Goal: Information Seeking & Learning: Find specific fact

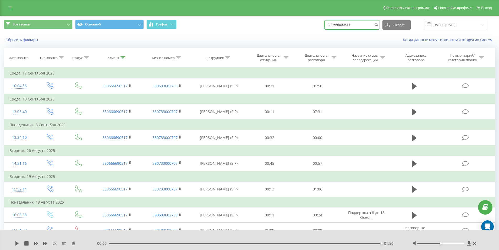
drag, startPoint x: 335, startPoint y: 25, endPoint x: 252, endPoint y: 26, distance: 83.3
click at [252, 26] on div "Все звонки Основной График 380666690517 Экспорт .csv .xls .xlsx 19.06.2025 - 19…" at bounding box center [249, 25] width 491 height 10
paste input "984756692"
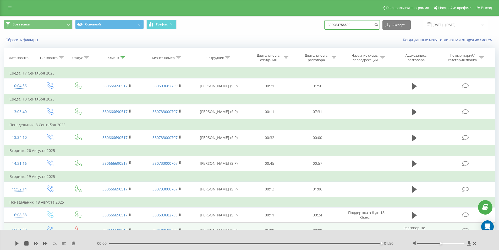
type input "380984756692"
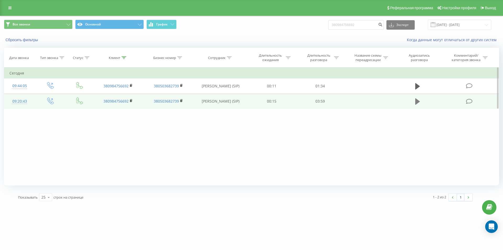
click at [417, 98] on icon at bounding box center [417, 101] width 5 height 7
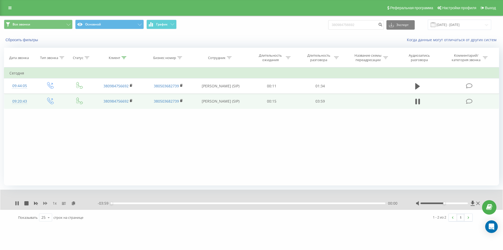
click at [46, 202] on icon at bounding box center [45, 203] width 4 height 4
click at [46, 202] on icon at bounding box center [45, 202] width 4 height 3
click at [74, 202] on icon at bounding box center [73, 203] width 4 height 4
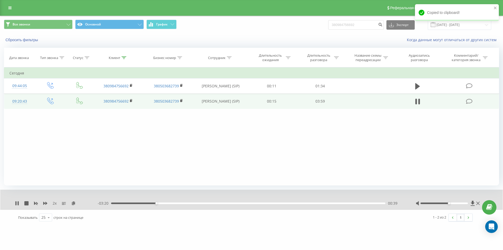
click at [450, 203] on div at bounding box center [444, 203] width 48 height 2
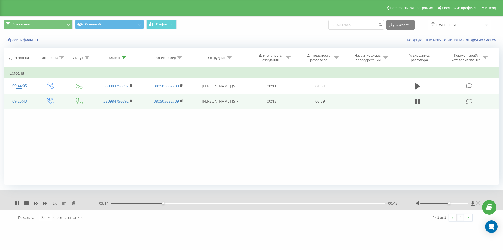
click at [320, 228] on div "merezha-prava.com.ua 380984756692 Проекты merezha-prava.com.ua Дашборд Центр об…" at bounding box center [251, 125] width 503 height 250
click at [74, 202] on icon at bounding box center [73, 203] width 4 height 4
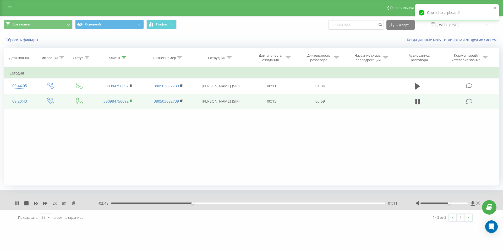
click at [131, 101] on rect at bounding box center [131, 100] width 2 height 2
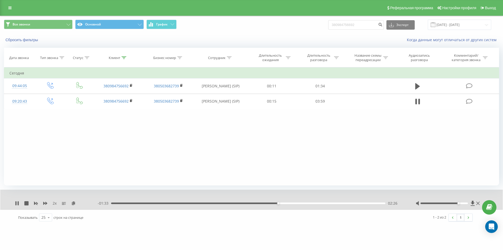
drag, startPoint x: 453, startPoint y: 202, endPoint x: 457, endPoint y: 204, distance: 4.7
click at [457, 204] on div at bounding box center [444, 203] width 48 height 2
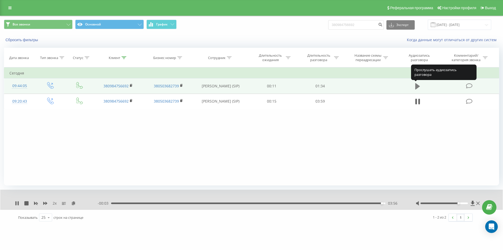
click at [417, 86] on icon at bounding box center [417, 86] width 5 height 6
drag, startPoint x: 362, startPoint y: 24, endPoint x: 250, endPoint y: 30, distance: 112.2
click at [257, 30] on div "Все звонки Основной График 380984756692 Экспорт .csv .xls .xlsx 19.06.2025 - 19…" at bounding box center [251, 25] width 495 height 10
paste input "507749757"
type input "380507749757"
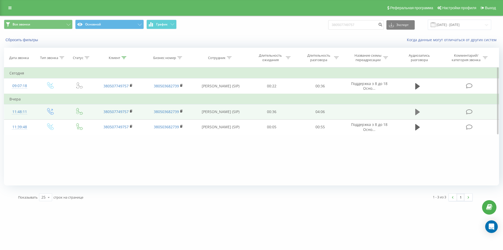
click at [419, 112] on icon at bounding box center [417, 112] width 5 height 6
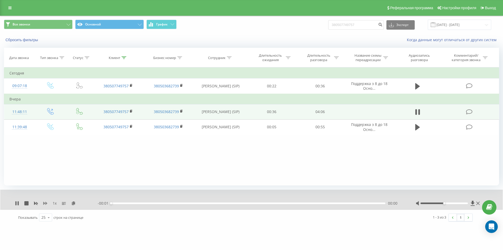
click at [45, 202] on icon at bounding box center [45, 203] width 4 height 4
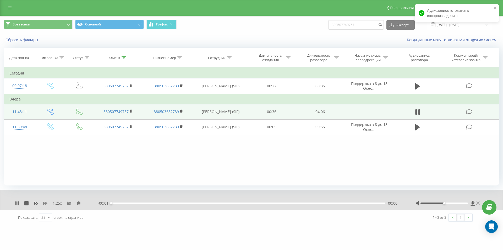
click at [45, 202] on icon at bounding box center [45, 203] width 4 height 4
click at [76, 204] on icon at bounding box center [76, 203] width 4 height 4
click at [120, 202] on div "00:08" at bounding box center [248, 203] width 274 height 2
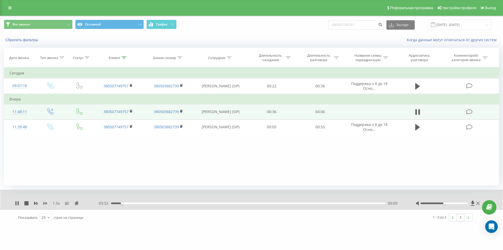
click at [45, 203] on icon at bounding box center [45, 202] width 4 height 3
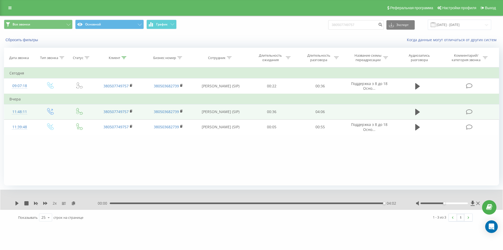
click at [142, 202] on div "04:02" at bounding box center [247, 203] width 274 height 2
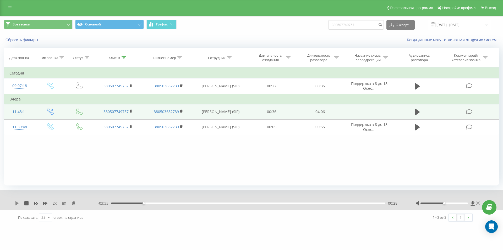
click at [17, 203] on icon at bounding box center [16, 203] width 3 height 4
click at [151, 203] on div "01:04" at bounding box center [248, 203] width 274 height 2
click at [74, 204] on icon at bounding box center [73, 203] width 4 height 4
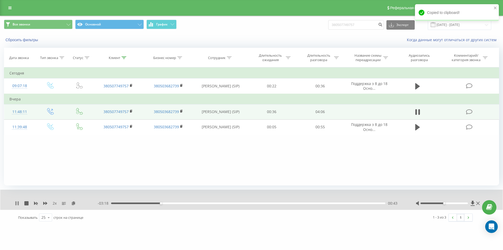
click at [16, 203] on icon at bounding box center [15, 203] width 1 height 4
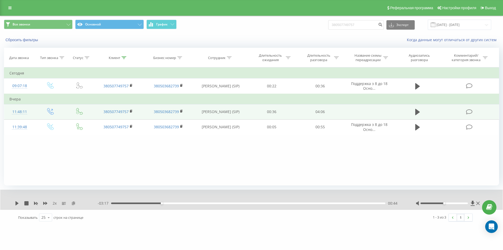
click at [74, 201] on icon at bounding box center [73, 203] width 4 height 4
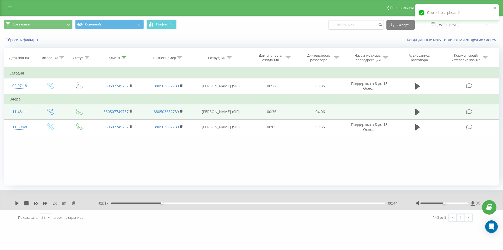
click at [130, 210] on div "Показывать 25 10 25 50 100 строк на странице" at bounding box center [129, 216] width 231 height 15
click at [17, 203] on icon at bounding box center [16, 203] width 3 height 4
click at [17, 203] on icon at bounding box center [17, 203] width 4 height 4
click at [17, 202] on icon at bounding box center [17, 203] width 4 height 4
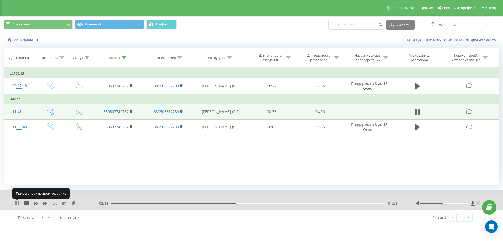
click at [17, 203] on icon at bounding box center [17, 203] width 4 height 4
click at [132, 163] on div "Фильтровать по условию Равно Введите значение Отмена OK Фильтровать по условию …" at bounding box center [251, 126] width 495 height 118
drag, startPoint x: 370, startPoint y: 24, endPoint x: 275, endPoint y: 31, distance: 95.3
click at [276, 31] on div "Все звонки Основной График 380507749757 Экспорт .csv .xls .xlsx 19.06.2025 - 19…" at bounding box center [251, 25] width 502 height 18
paste input "666791259"
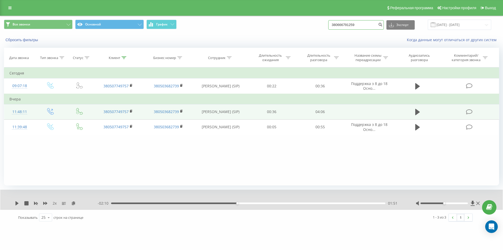
type input "380666791259"
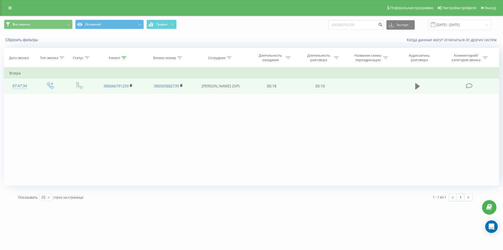
click at [417, 83] on icon at bounding box center [417, 85] width 5 height 7
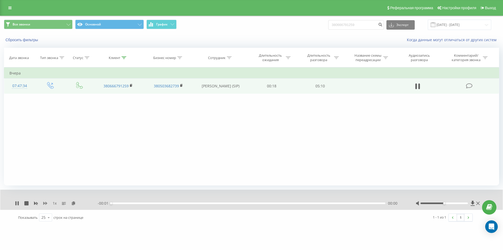
click at [43, 202] on icon at bounding box center [45, 202] width 4 height 3
click at [76, 202] on icon at bounding box center [76, 203] width 4 height 4
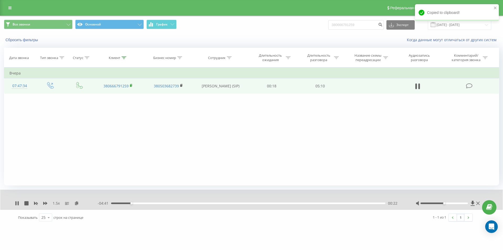
click at [131, 87] on icon at bounding box center [131, 86] width 3 height 4
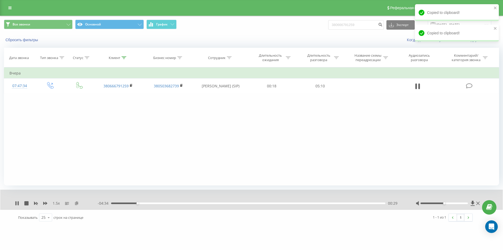
click at [76, 202] on icon at bounding box center [76, 203] width 4 height 4
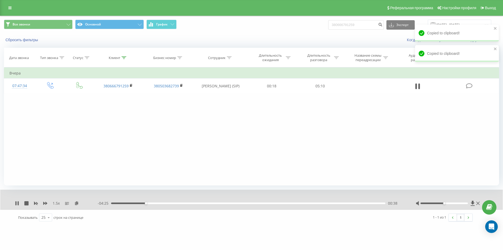
click at [121, 203] on div "00:38" at bounding box center [248, 203] width 274 height 2
click at [44, 201] on icon at bounding box center [45, 203] width 4 height 4
click at [36, 204] on icon at bounding box center [36, 203] width 4 height 4
click at [46, 203] on icon at bounding box center [45, 202] width 4 height 3
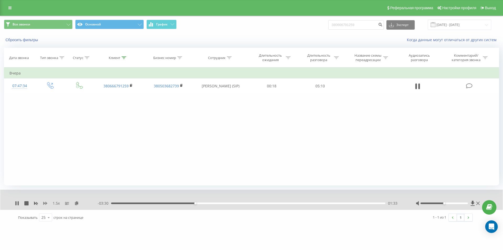
click at [45, 204] on icon at bounding box center [45, 203] width 4 height 4
click at [35, 203] on icon at bounding box center [36, 203] width 4 height 3
click at [45, 204] on icon at bounding box center [45, 203] width 4 height 4
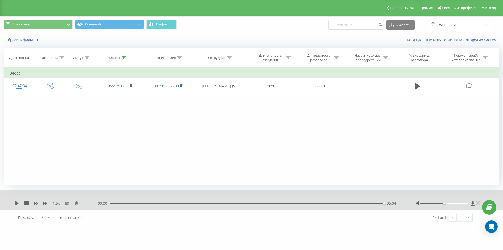
click at [357, 202] on div "05:04" at bounding box center [247, 203] width 274 height 2
click at [17, 203] on icon at bounding box center [16, 203] width 3 height 4
click at [346, 203] on div "04:36" at bounding box center [248, 203] width 274 height 2
click at [330, 204] on div "04:03" at bounding box center [248, 203] width 274 height 2
click at [45, 202] on icon at bounding box center [45, 203] width 4 height 4
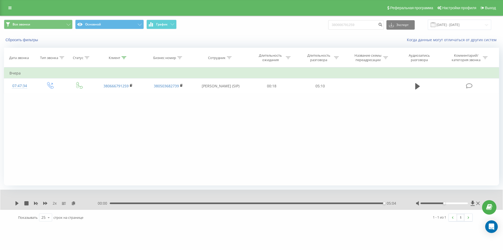
click at [254, 203] on div "05:04" at bounding box center [247, 203] width 274 height 2
click at [17, 202] on icon at bounding box center [16, 203] width 3 height 4
click at [286, 203] on div "03:41" at bounding box center [248, 203] width 274 height 2
click at [15, 203] on icon at bounding box center [17, 203] width 4 height 4
drag, startPoint x: 361, startPoint y: 27, endPoint x: 239, endPoint y: 37, distance: 122.5
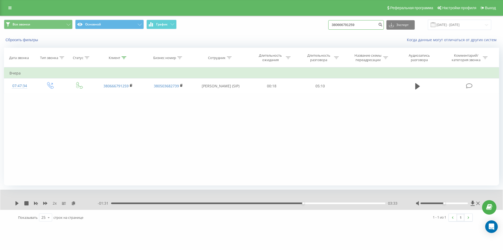
click at [248, 37] on div "Все звонки Основной График 380666791259 Экспорт .csv .xls .xlsx 19.06.2025 - 19…" at bounding box center [251, 31] width 502 height 30
paste input "932117811"
type input "380932117811"
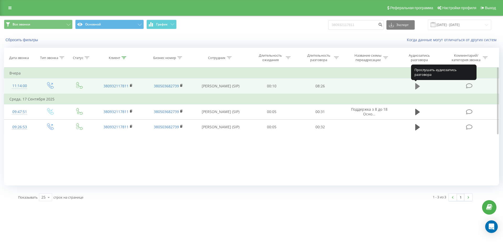
click at [417, 86] on icon at bounding box center [417, 86] width 5 height 6
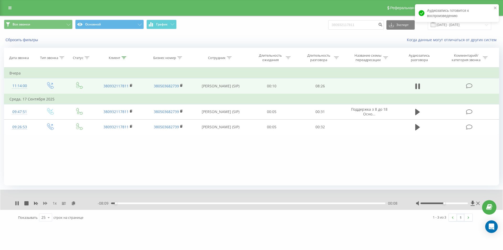
click at [44, 203] on icon at bounding box center [45, 202] width 4 height 3
click at [74, 203] on icon at bounding box center [73, 203] width 4 height 4
click at [130, 86] on rect at bounding box center [131, 85] width 2 height 2
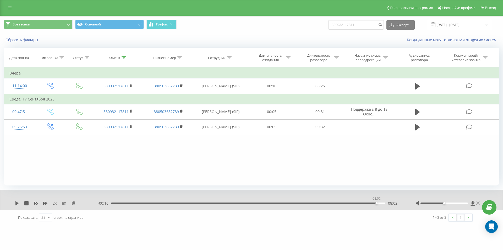
click at [375, 202] on div "08:02" at bounding box center [248, 203] width 274 height 2
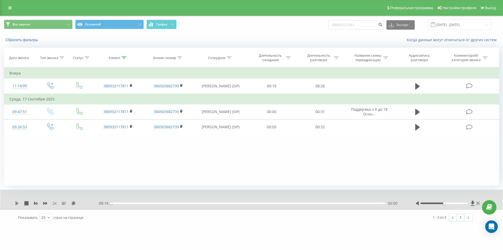
click at [15, 202] on icon at bounding box center [17, 203] width 4 height 4
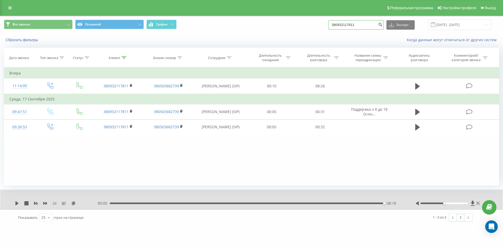
drag, startPoint x: 366, startPoint y: 25, endPoint x: 284, endPoint y: 28, distance: 82.8
click at [284, 28] on div "Все звонки Основной График 380932117811 Экспорт .csv .xls .xlsx [DATE] - [DATE]" at bounding box center [251, 25] width 495 height 10
click at [358, 25] on input at bounding box center [356, 24] width 56 height 9
paste input "380965837622"
type input "380965837622"
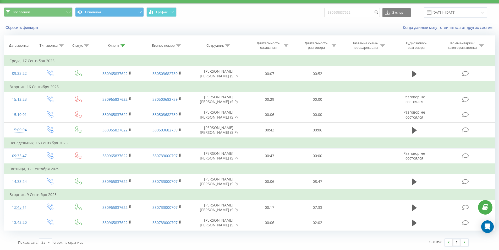
scroll to position [13, 0]
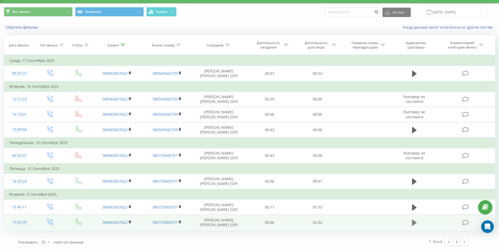
click at [414, 220] on icon at bounding box center [414, 222] width 5 height 6
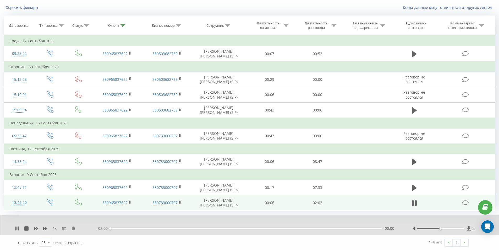
scroll to position [33, 0]
click at [45, 226] on icon at bounding box center [45, 227] width 4 height 4
click at [73, 228] on icon at bounding box center [73, 227] width 4 height 4
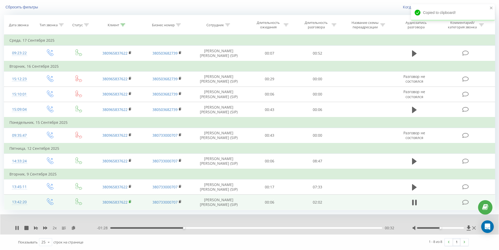
click at [130, 201] on rect at bounding box center [130, 201] width 2 height 2
click at [130, 202] on rect at bounding box center [130, 201] width 2 height 2
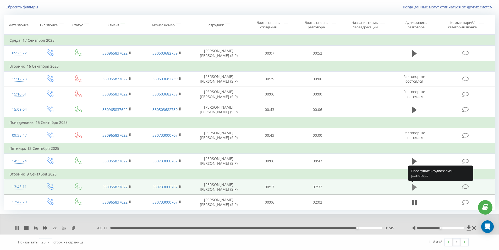
click at [414, 186] on icon at bounding box center [414, 187] width 5 height 6
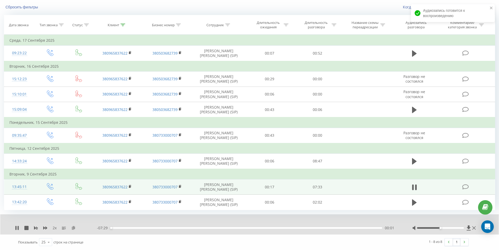
click at [74, 227] on icon at bounding box center [73, 227] width 4 height 4
click at [116, 228] on div "00:09" at bounding box center [246, 228] width 272 height 2
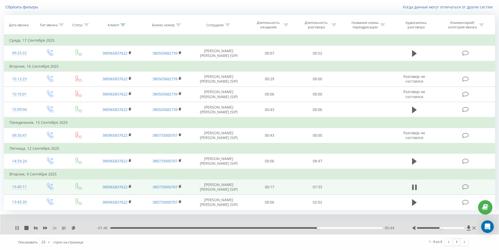
click at [18, 226] on icon at bounding box center [17, 227] width 4 height 4
click at [16, 227] on icon at bounding box center [16, 227] width 3 height 4
click at [288, 227] on div "04:54" at bounding box center [246, 228] width 272 height 2
click at [35, 228] on icon at bounding box center [36, 227] width 4 height 3
click at [306, 227] on div "05:25" at bounding box center [246, 228] width 272 height 2
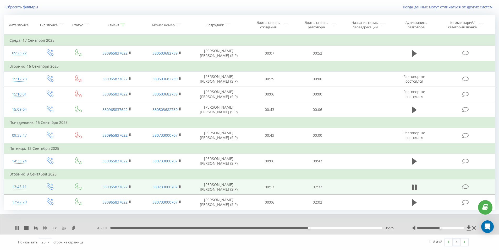
click at [47, 228] on icon at bounding box center [45, 227] width 4 height 3
click at [373, 227] on div "07:28" at bounding box center [246, 228] width 272 height 2
click at [369, 227] on div "07:10" at bounding box center [246, 228] width 272 height 2
click at [361, 227] on div "07:12" at bounding box center [246, 228] width 272 height 2
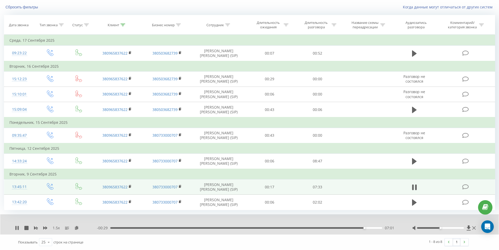
click at [353, 229] on div "- 00:29 07:01 07:01" at bounding box center [248, 227] width 302 height 5
click at [353, 228] on div "07:02" at bounding box center [246, 228] width 272 height 2
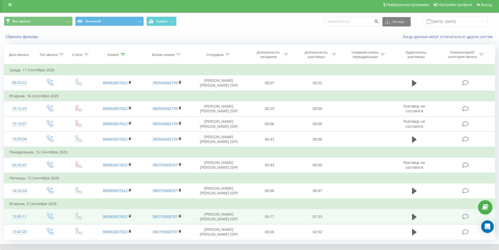
scroll to position [0, 0]
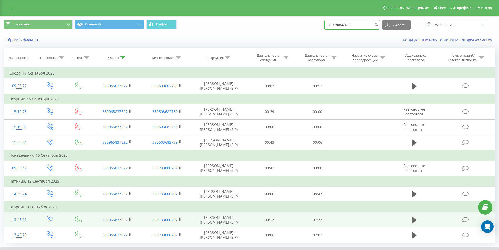
drag, startPoint x: 368, startPoint y: 25, endPoint x: 232, endPoint y: 36, distance: 136.6
click at [241, 35] on div "Все звонки Основной График 380965837622 Экспорт .csv .xls .xlsx 19.06.2025 - 19…" at bounding box center [249, 31] width 498 height 30
paste input "679629954"
type input "380679629954"
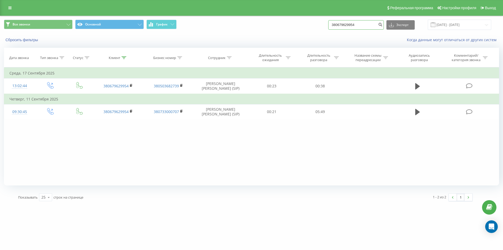
drag, startPoint x: 362, startPoint y: 22, endPoint x: 275, endPoint y: 33, distance: 87.6
click at [275, 33] on div "Все звонки Основной График 380679629954 Экспорт .csv .xls .xlsx [DATE] - [DATE]" at bounding box center [251, 25] width 502 height 18
click at [313, 142] on div "Фильтровать по условию Равно Введите значение Отмена OK Фильтровать по условию …" at bounding box center [251, 126] width 495 height 118
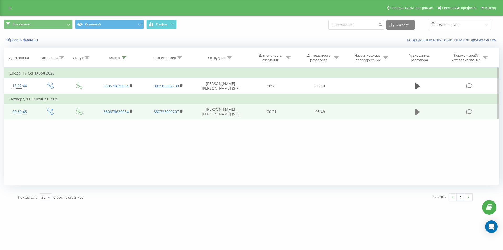
click at [418, 114] on icon at bounding box center [417, 111] width 5 height 7
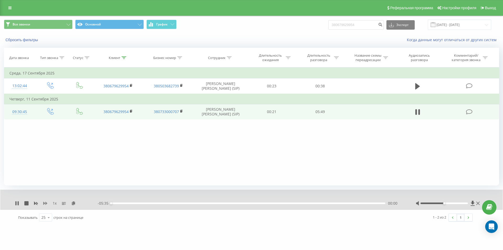
click at [44, 202] on icon at bounding box center [45, 203] width 4 height 4
click at [74, 202] on icon at bounding box center [73, 203] width 4 height 4
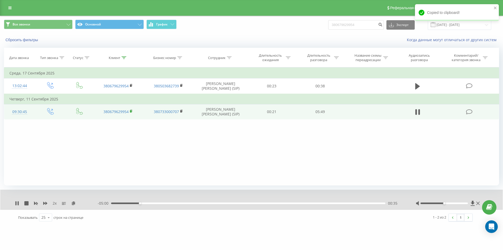
click at [131, 112] on rect at bounding box center [131, 111] width 2 height 2
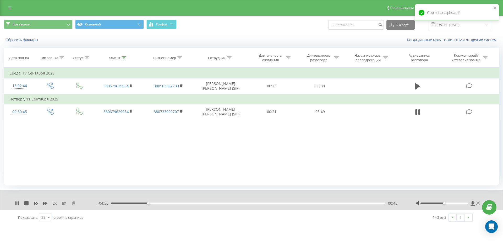
click at [73, 202] on icon at bounding box center [73, 203] width 4 height 4
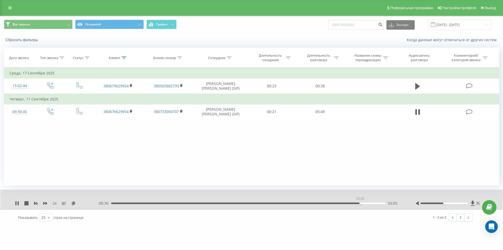
click at [360, 203] on div "05:05" at bounding box center [248, 203] width 274 height 2
click at [35, 204] on icon at bounding box center [36, 203] width 4 height 4
click at [47, 202] on icon at bounding box center [45, 203] width 4 height 4
click at [317, 202] on div "05:35" at bounding box center [247, 203] width 274 height 2
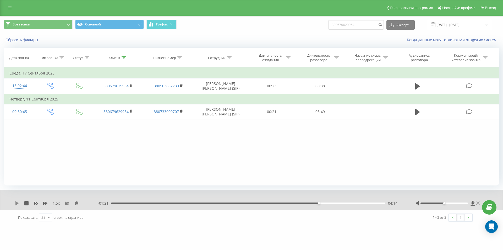
click at [16, 202] on icon at bounding box center [16, 203] width 3 height 4
click at [366, 203] on div "05:26" at bounding box center [248, 203] width 274 height 2
click at [360, 202] on div "05:16" at bounding box center [248, 203] width 274 height 2
drag, startPoint x: 367, startPoint y: 24, endPoint x: 254, endPoint y: 30, distance: 112.8
click at [258, 29] on div "Все звонки Основной График 380679629954 Экспорт .csv .xls .xlsx [DATE] - [DATE]" at bounding box center [251, 25] width 495 height 10
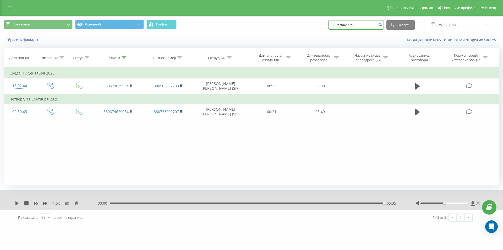
paste input "982045007"
type input "380982045007"
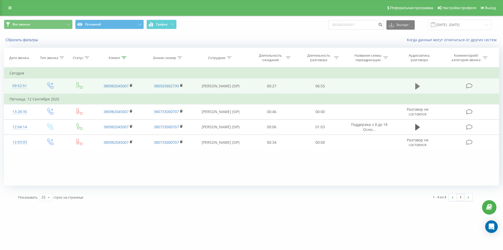
click at [416, 86] on icon at bounding box center [417, 86] width 5 height 6
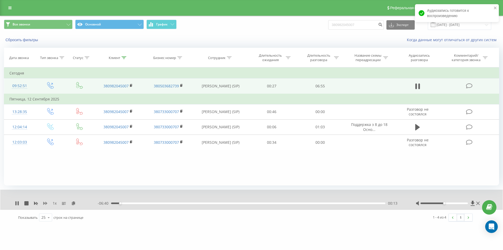
click at [45, 205] on icon at bounding box center [45, 203] width 4 height 4
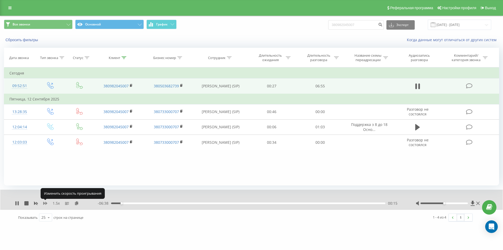
click at [45, 205] on icon at bounding box center [45, 203] width 4 height 4
click at [72, 203] on icon at bounding box center [73, 203] width 4 height 4
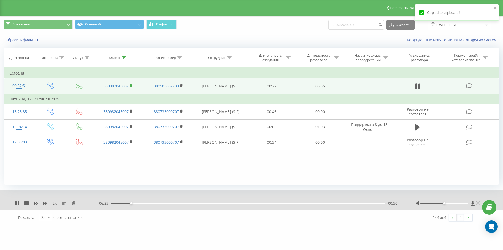
click at [131, 85] on rect at bounding box center [131, 85] width 2 height 2
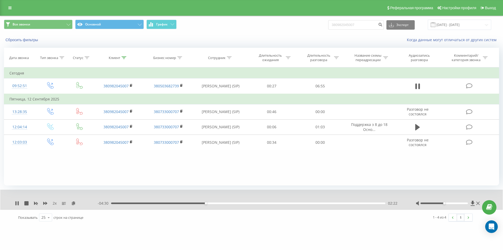
click at [188, 203] on div "02:22" at bounding box center [248, 203] width 274 height 2
click at [180, 202] on div "02:00" at bounding box center [248, 203] width 274 height 2
click at [360, 203] on div "06:31" at bounding box center [248, 203] width 274 height 2
click at [354, 202] on div "06:07" at bounding box center [248, 203] width 274 height 2
click at [37, 202] on icon at bounding box center [36, 203] width 4 height 3
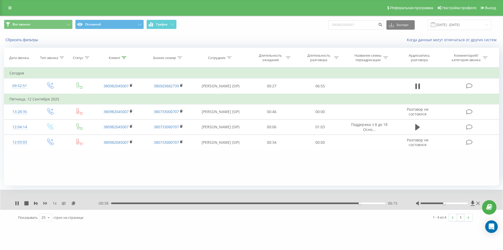
click at [45, 202] on icon at bounding box center [45, 202] width 4 height 3
click at [361, 203] on div "06:17" at bounding box center [248, 203] width 274 height 2
click at [358, 202] on div "06:19" at bounding box center [248, 203] width 274 height 2
click at [369, 203] on div "06:32" at bounding box center [248, 203] width 274 height 2
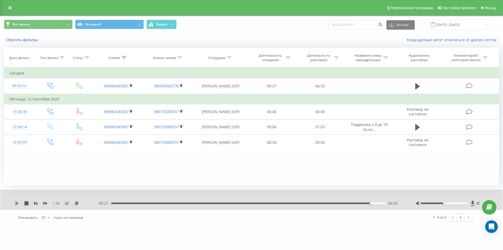
click at [16, 204] on icon at bounding box center [16, 203] width 3 height 4
